Goal: Browse casually: Explore the website without a specific task or goal

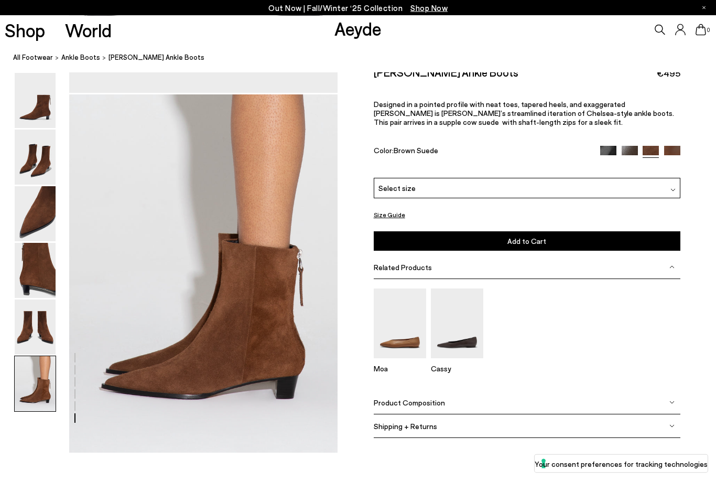
scroll to position [1766, 0]
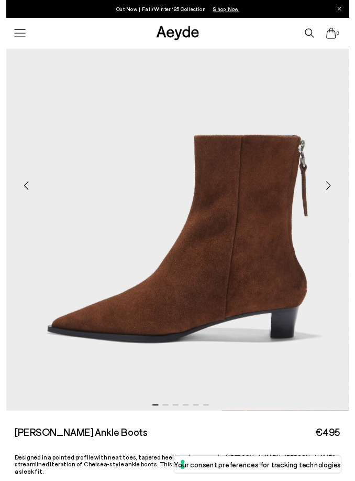
scroll to position [137, 0]
